Goal: Task Accomplishment & Management: Complete application form

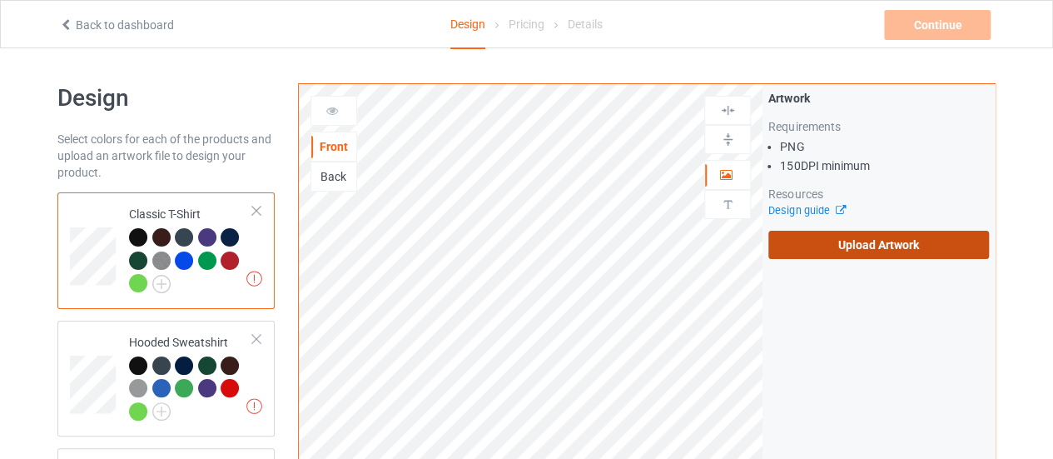
click at [814, 238] on label "Upload Artwork" at bounding box center [879, 245] width 221 height 28
click at [0, 0] on input "Upload Artwork" at bounding box center [0, 0] width 0 height 0
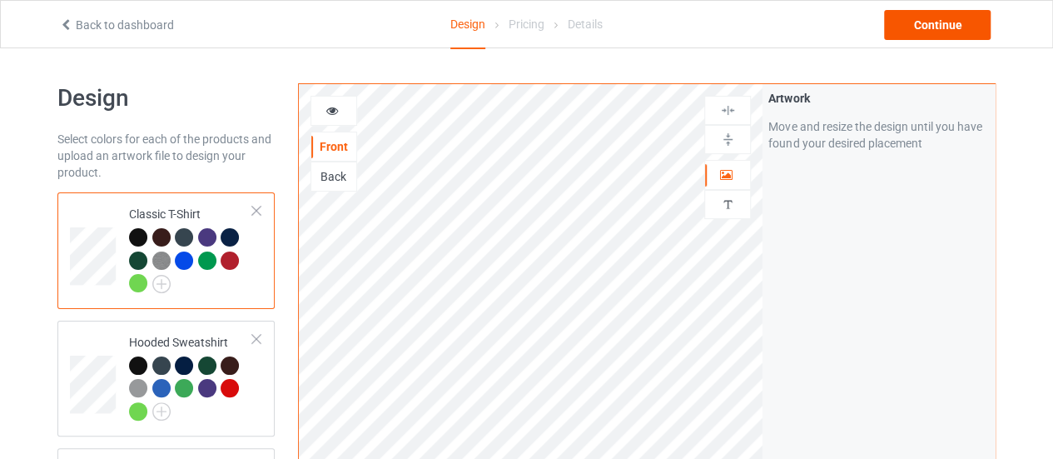
click at [913, 22] on div "Continue" at bounding box center [937, 25] width 107 height 30
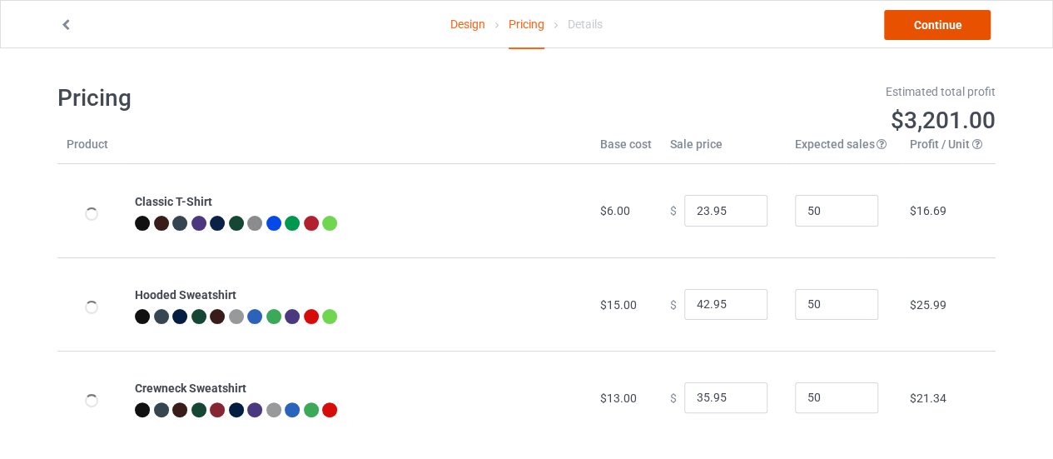
click at [903, 26] on link "Continue" at bounding box center [937, 25] width 107 height 30
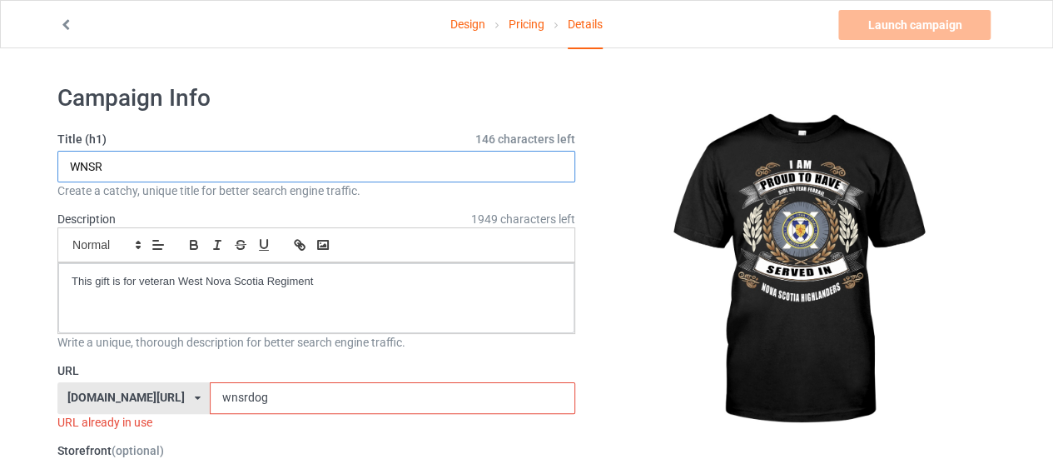
drag, startPoint x: 116, startPoint y: 163, endPoint x: 0, endPoint y: 152, distance: 116.3
type input "[GEOGRAPHIC_DATA]"
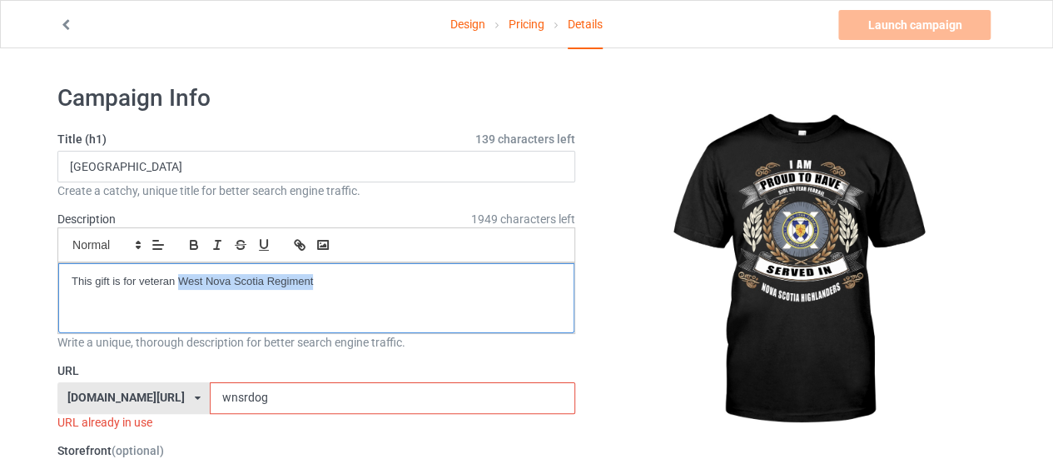
drag, startPoint x: 323, startPoint y: 279, endPoint x: 182, endPoint y: 291, distance: 141.2
click at [182, 291] on div "This gift is for veteran West Nova Scotia Regiment" at bounding box center [316, 298] width 516 height 70
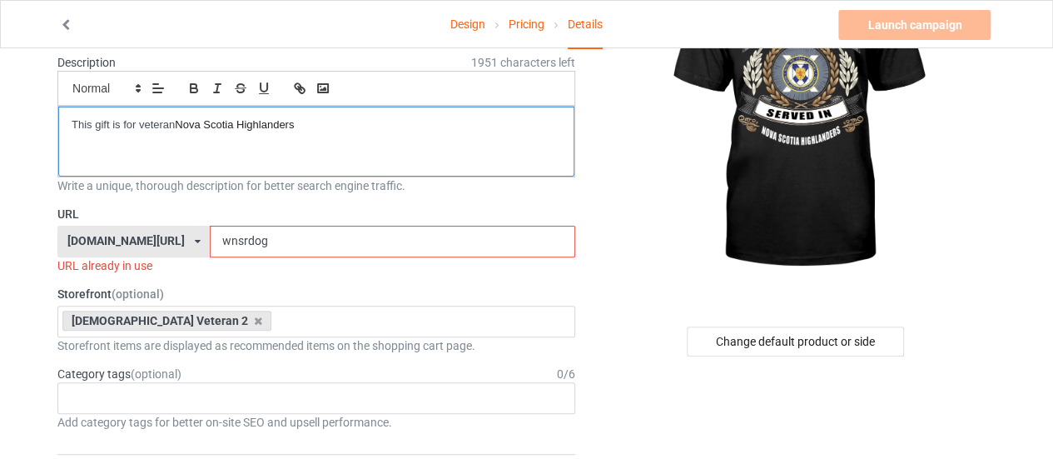
scroll to position [157, 0]
drag, startPoint x: 228, startPoint y: 238, endPoint x: 117, endPoint y: 210, distance: 115.1
click at [117, 210] on div "URL [DOMAIN_NAME][URL] [DOMAIN_NAME][URL] [DOMAIN_NAME][URL] 628cf994452c5e0035…" at bounding box center [316, 239] width 518 height 68
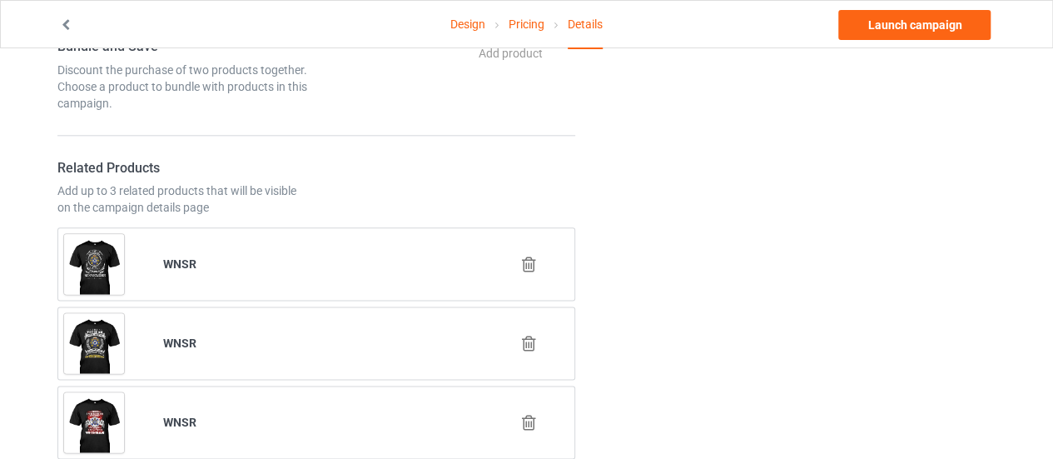
scroll to position [906, 0]
type input "nvhhoa"
click at [528, 257] on icon at bounding box center [529, 264] width 21 height 17
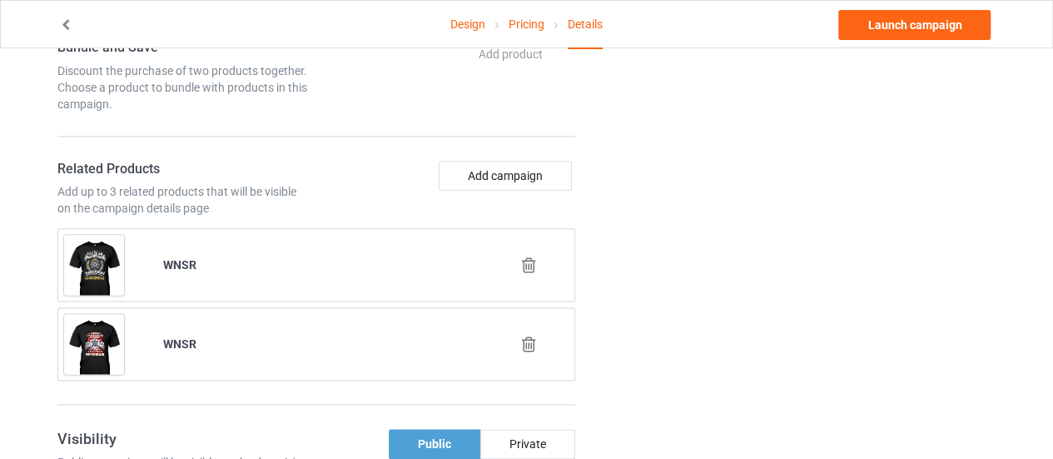
click at [532, 262] on icon at bounding box center [529, 264] width 21 height 17
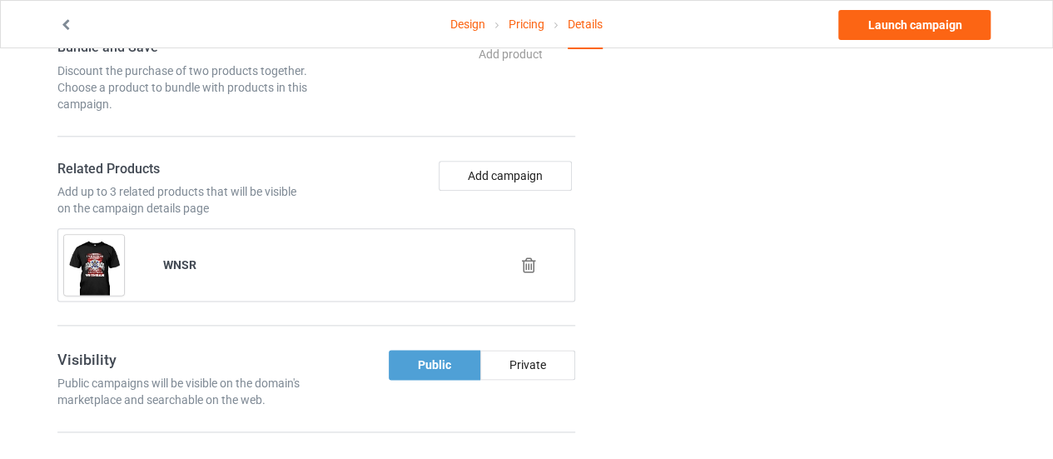
click at [525, 261] on icon at bounding box center [529, 264] width 21 height 17
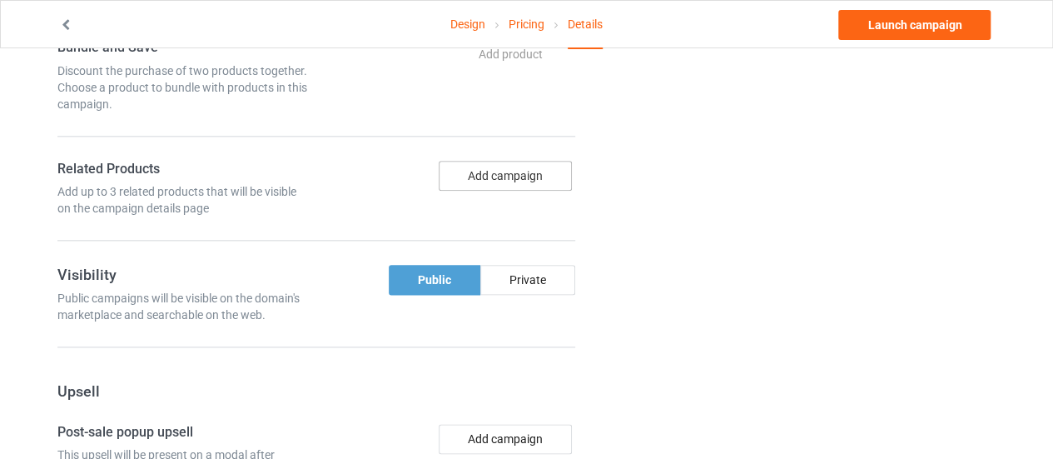
click at [487, 171] on button "Add campaign" at bounding box center [505, 176] width 133 height 30
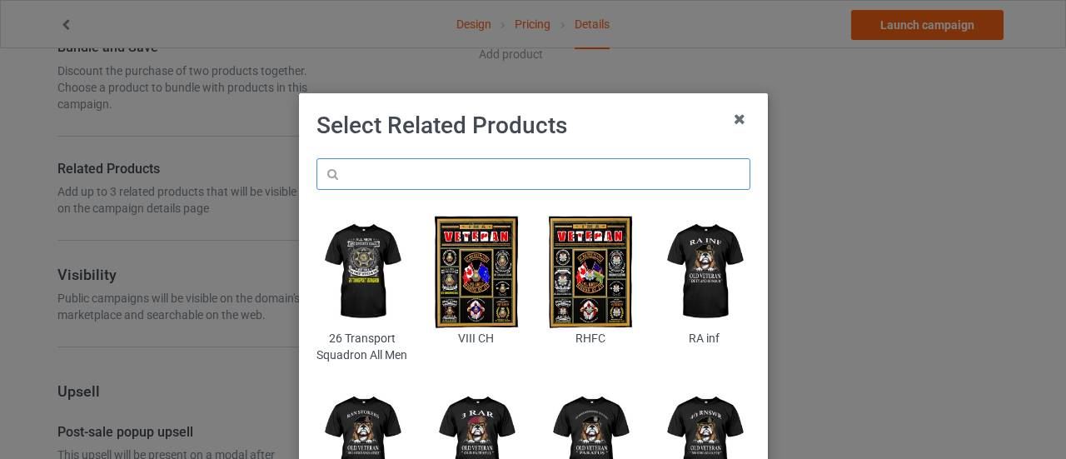
click at [449, 177] on input "text" at bounding box center [533, 174] width 434 height 32
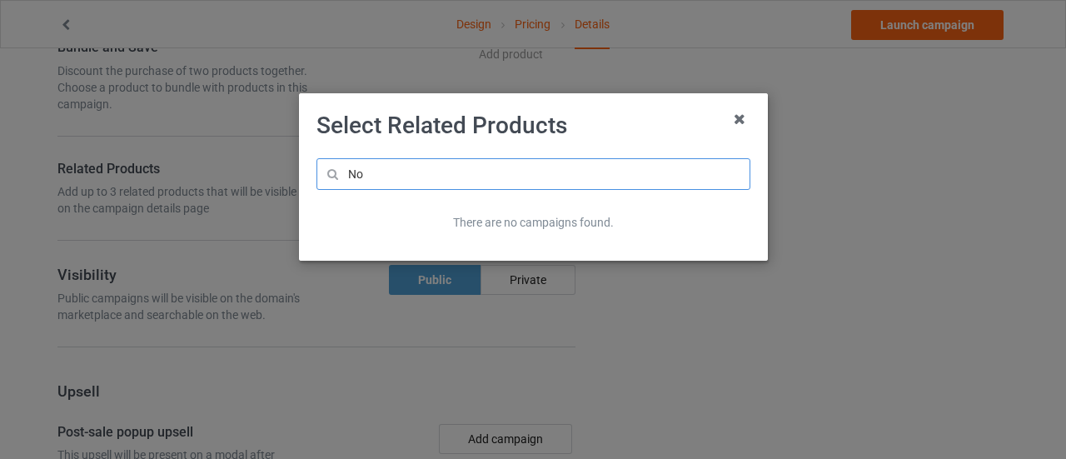
type input "N"
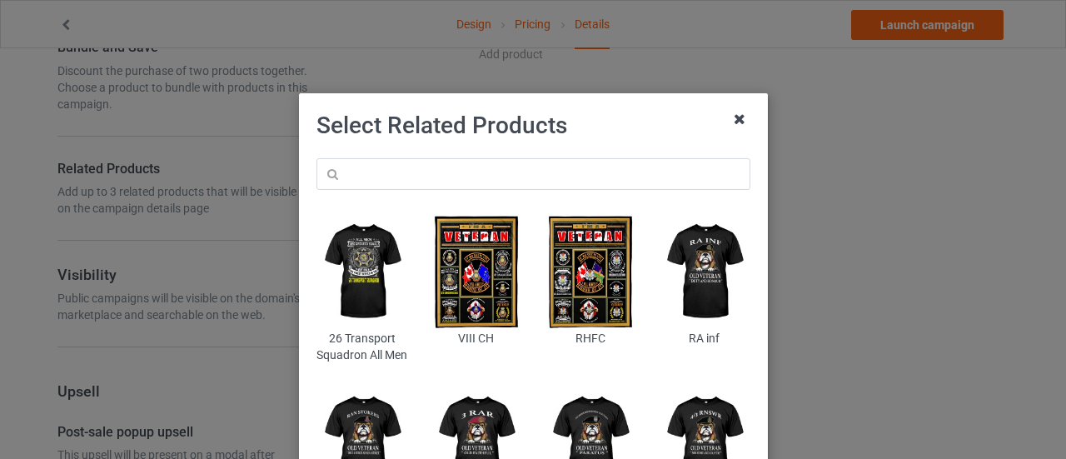
click at [731, 124] on icon at bounding box center [739, 119] width 27 height 27
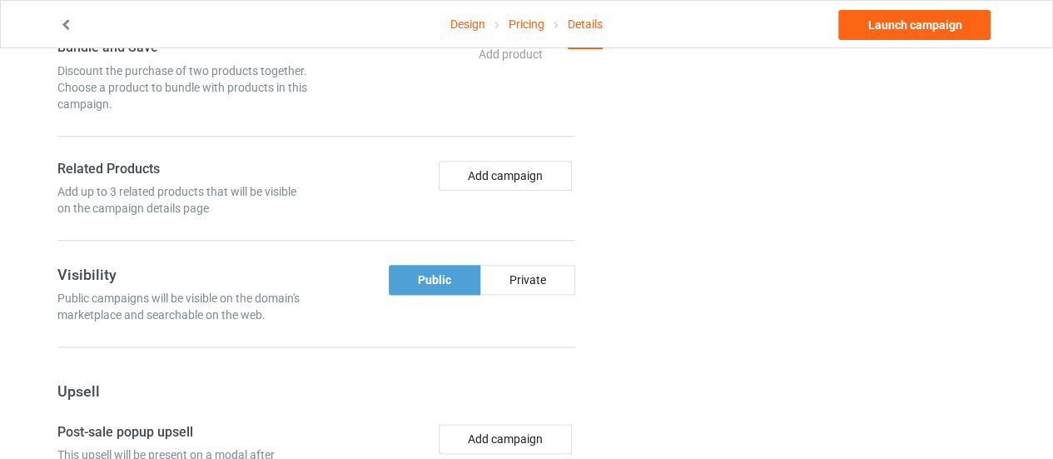
click at [884, 39] on div "Design Pricing Details Launch campaign" at bounding box center [526, 24] width 959 height 47
click at [892, 29] on link "Launch campaign" at bounding box center [915, 25] width 152 height 30
